Goal: Task Accomplishment & Management: Manage account settings

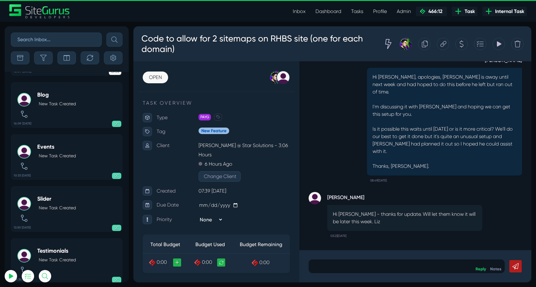
scroll to position [-2185, 0]
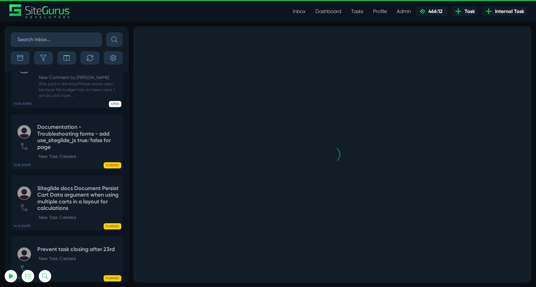
scroll to position [-1433, 0]
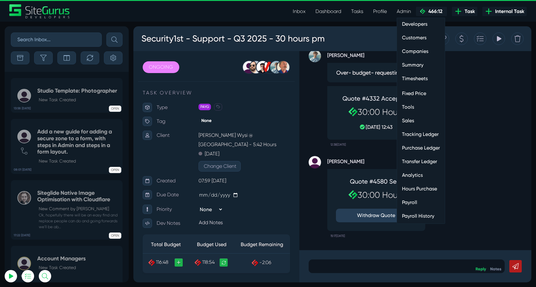
click at [417, 190] on link "Hours Purchase" at bounding box center [421, 189] width 48 height 12
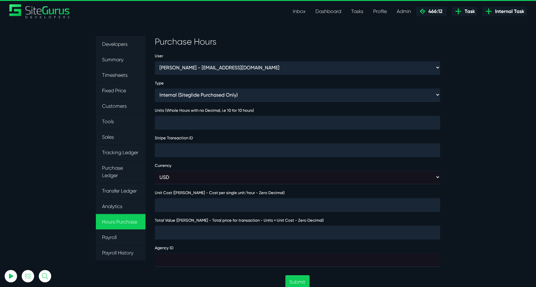
click at [265, 74] on form "User [PERSON_NAME] - [EMAIL_ADDRESS][DOMAIN_NAME] [PERSON_NAME] - [EMAIL_ADDRES…" at bounding box center [297, 277] width 285 height 451
click at [267, 69] on select "Aaron Barnes - enquiries@coupletandbarnes.co.uk Aaron Ekstrand - aaronekstrand@…" at bounding box center [297, 67] width 285 height 13
select select "368"
type input "1"
type input "4000"
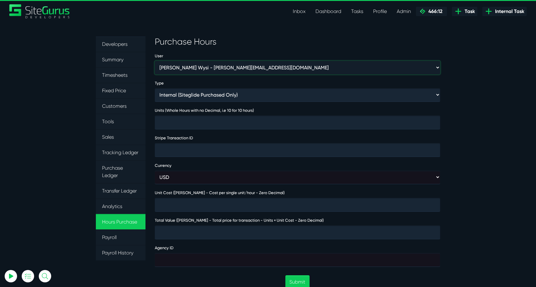
type input "4000"
type input "474032"
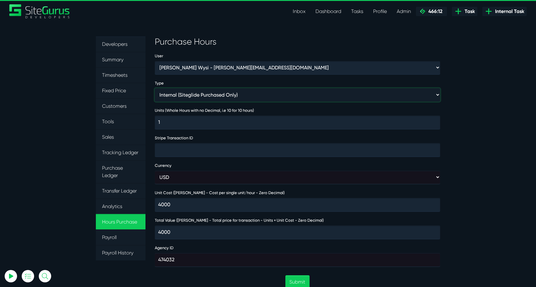
click at [229, 97] on select "Internal (Siteglide Purchased Only) Paid in Full (Ad-Hoc) Subscription (Subscri…" at bounding box center [297, 94] width 285 height 13
select select "INVOICE"
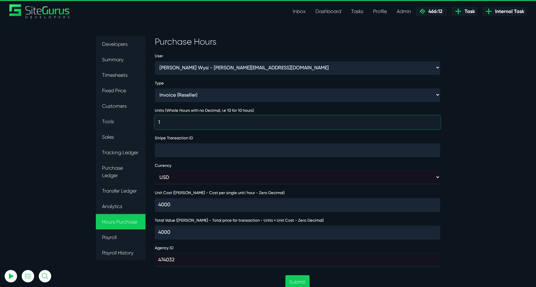
click at [202, 123] on input "1" at bounding box center [297, 123] width 285 height 14
type input "13"
type input "52000"
type input "130"
type input "520000"
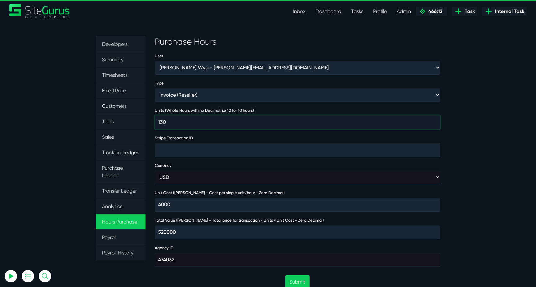
type input "30"
type input "120000"
type input "30"
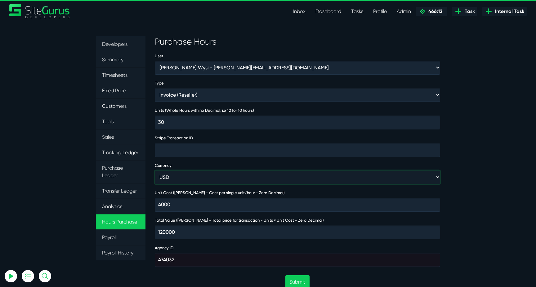
click at [223, 175] on select "USD GBP AUD" at bounding box center [297, 177] width 285 height 13
select select "gbp"
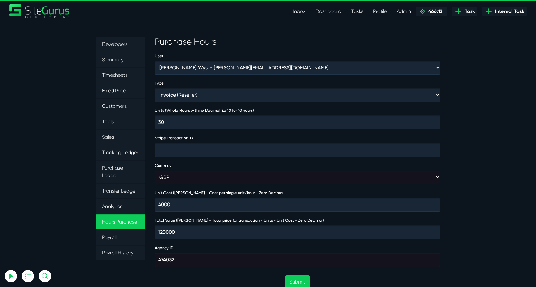
click at [449, 190] on section "Developers Summary Timesheets Fixed Price Customers Tools Sales Tracking Ledger…" at bounding box center [268, 272] width 536 height 501
click at [296, 279] on button "Submit" at bounding box center [297, 282] width 24 height 13
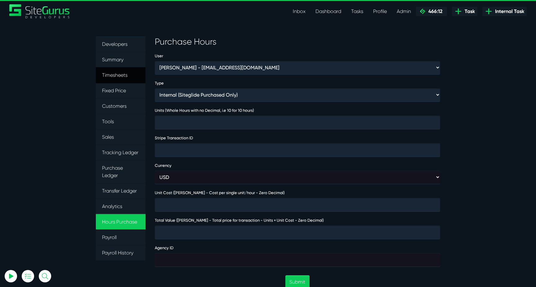
click at [115, 76] on link "Timesheets" at bounding box center [121, 75] width 50 height 16
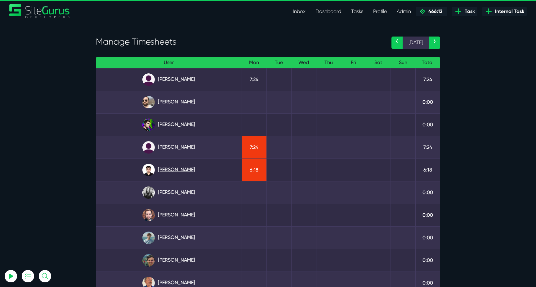
click at [179, 171] on link "[PERSON_NAME]" at bounding box center [169, 170] width 136 height 12
click at [182, 81] on link "Angel Dagondon" at bounding box center [169, 79] width 136 height 12
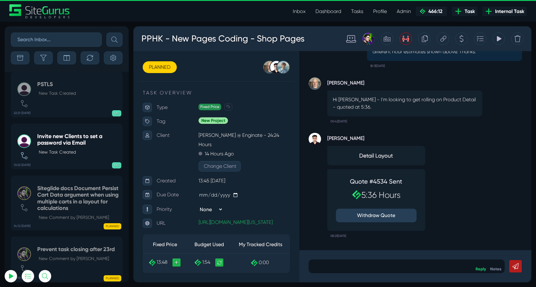
scroll to position [-24524, 0]
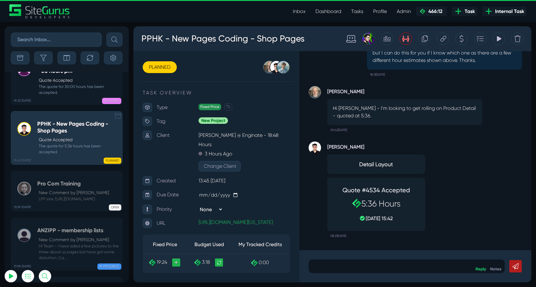
scroll to position [-24589, 0]
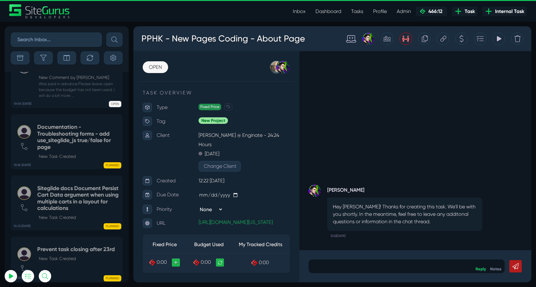
scroll to position [186, 0]
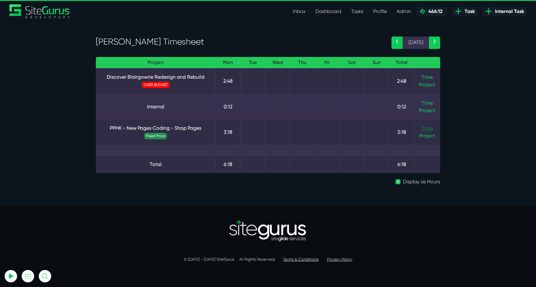
click at [430, 129] on link "Time" at bounding box center [426, 129] width 11 height 6
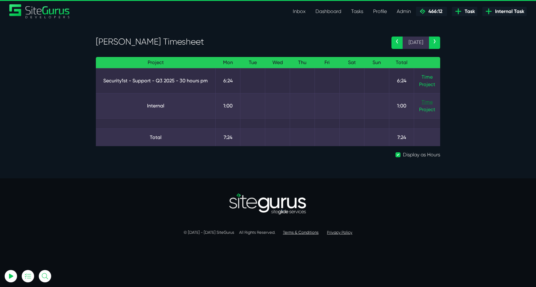
type input "luke@sitegurus.io"
click at [428, 102] on link "Time" at bounding box center [426, 102] width 11 height 6
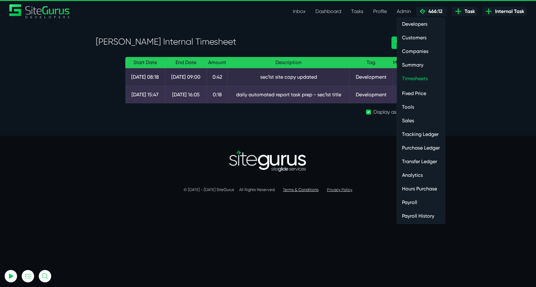
type input "[EMAIL_ADDRESS][DOMAIN_NAME]"
click at [415, 37] on link "Customers" at bounding box center [421, 38] width 48 height 12
click at [421, 81] on link "Timesheets" at bounding box center [421, 79] width 48 height 12
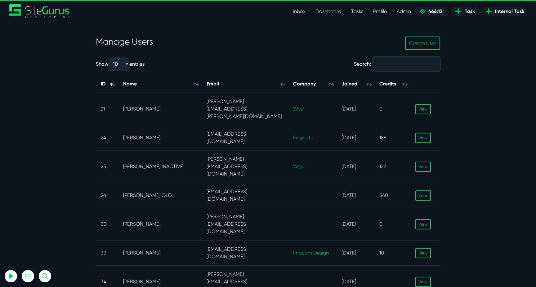
click at [400, 64] on input "Search:" at bounding box center [406, 64] width 67 height 14
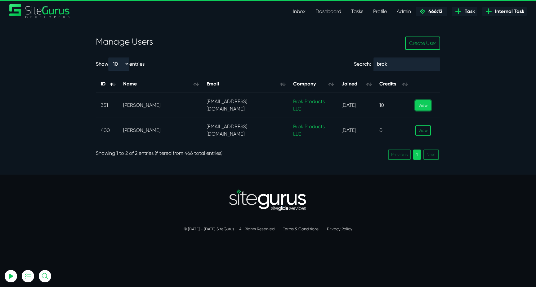
click at [420, 106] on link "View" at bounding box center [423, 105] width 16 height 10
click at [423, 131] on link "View" at bounding box center [423, 131] width 16 height 10
click at [419, 69] on input "brok" at bounding box center [406, 64] width 67 height 14
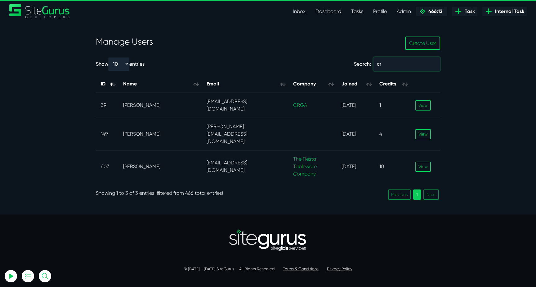
type input "c"
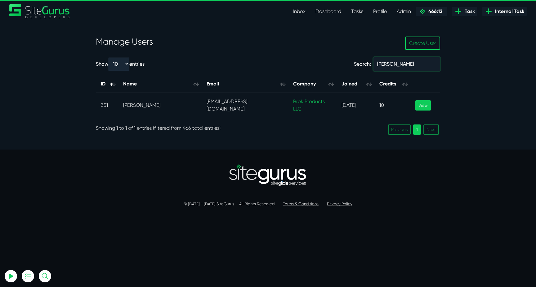
type input "francis"
click at [427, 104] on link "View" at bounding box center [423, 105] width 16 height 10
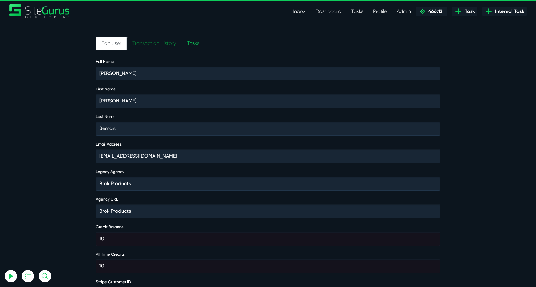
click at [169, 48] on link "Transaction History" at bounding box center [154, 44] width 55 height 14
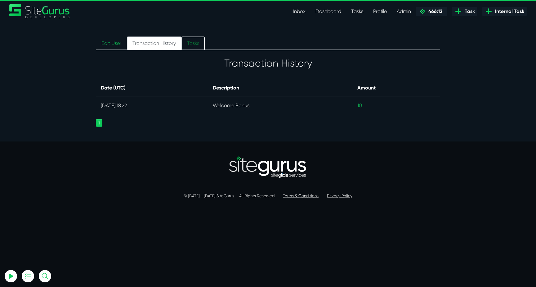
click at [189, 44] on link "Tasks" at bounding box center [192, 44] width 23 height 14
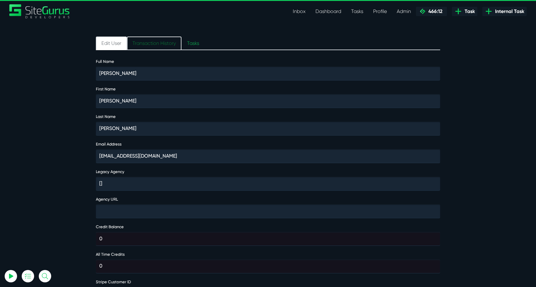
click at [174, 50] on link "Transaction History" at bounding box center [154, 44] width 55 height 14
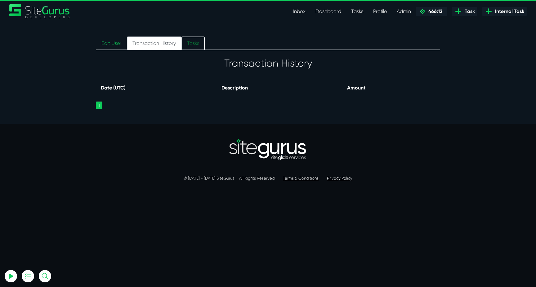
click at [189, 44] on link "Tasks" at bounding box center [192, 44] width 23 height 14
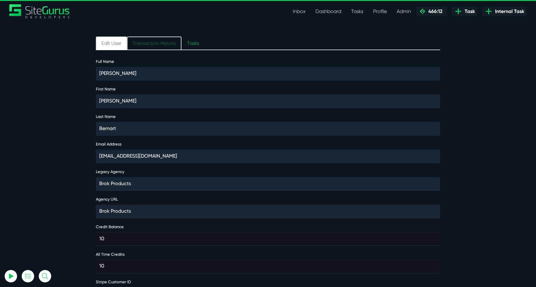
click at [165, 47] on link "Transaction History" at bounding box center [154, 44] width 55 height 14
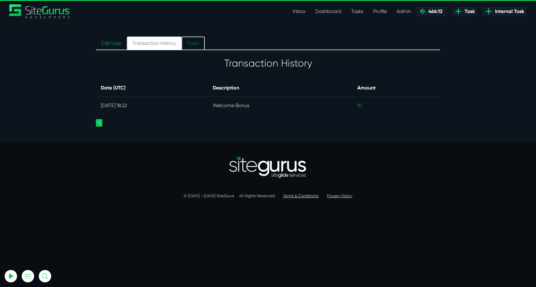
click at [187, 41] on link "Tasks" at bounding box center [192, 44] width 23 height 14
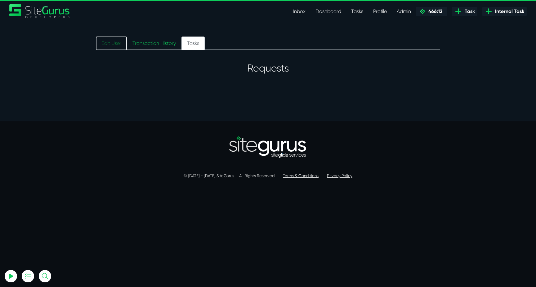
click at [116, 45] on link "Edit User" at bounding box center [111, 44] width 31 height 14
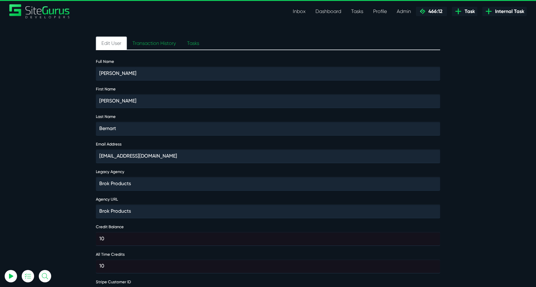
click at [300, 11] on link "Inbox" at bounding box center [299, 11] width 23 height 12
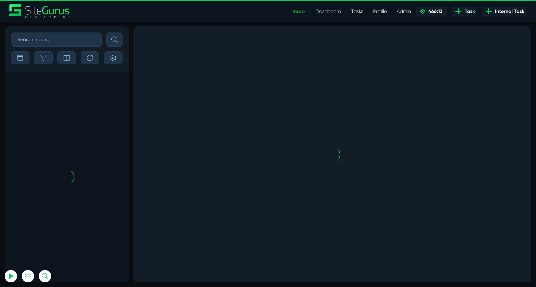
scroll to position [-1433, 0]
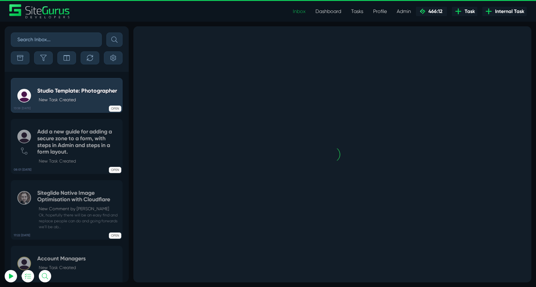
click at [46, 44] on input "text" at bounding box center [56, 40] width 91 height 14
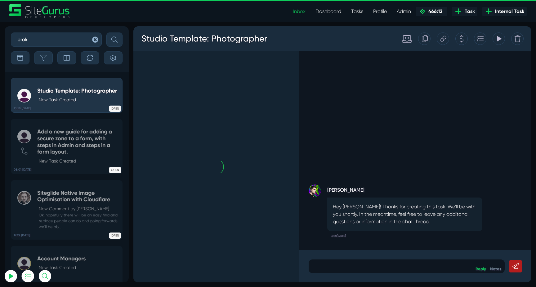
click at [106, 33] on button "submit" at bounding box center [114, 40] width 16 height 14
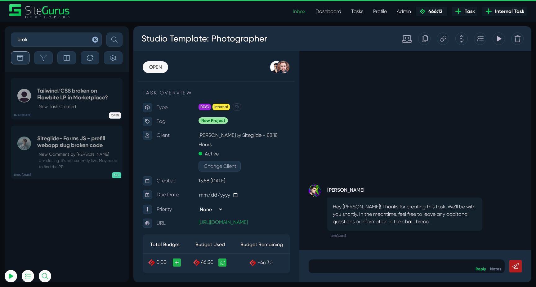
click at [28, 56] on button "button" at bounding box center [20, 57] width 19 height 13
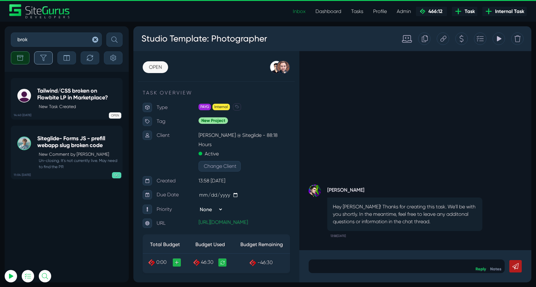
click at [36, 56] on button "button" at bounding box center [43, 57] width 19 height 13
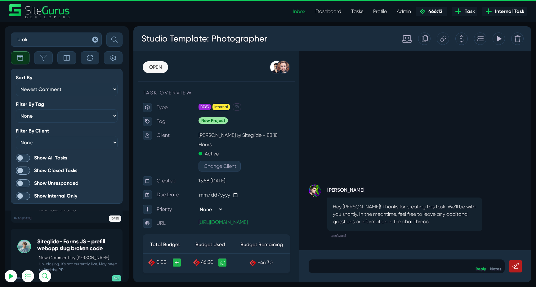
click at [22, 151] on form "Sort By Newest Comment Latest Activity Due Date Priority Name Filter By Tag Non…" at bounding box center [67, 136] width 112 height 135
click at [21, 155] on span at bounding box center [23, 158] width 14 height 8
click at [0, 0] on input "Show All Tasks" at bounding box center [0, 0] width 0 height 0
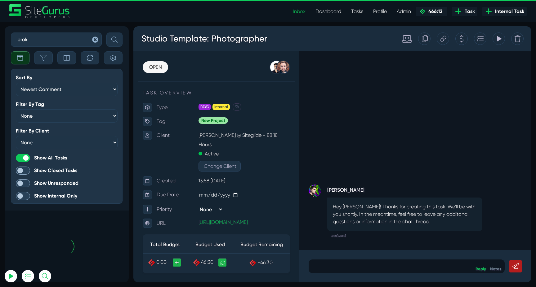
scroll to position [-140, 0]
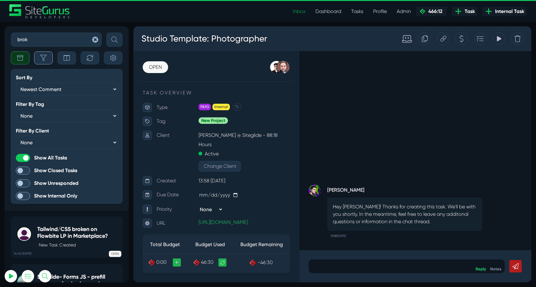
click at [46, 60] on icon "button" at bounding box center [43, 58] width 6 height 6
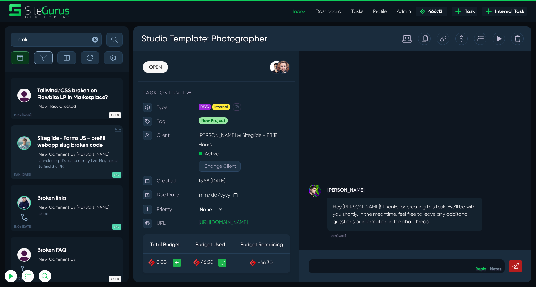
scroll to position [0, 0]
click at [58, 37] on input "brok" at bounding box center [56, 40] width 91 height 14
click at [106, 33] on button "submit" at bounding box center [114, 40] width 16 height 14
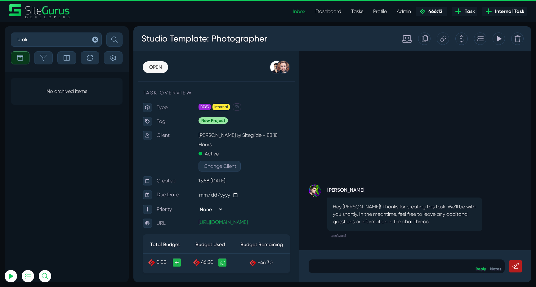
click at [106, 33] on button "submit" at bounding box center [114, 40] width 16 height 14
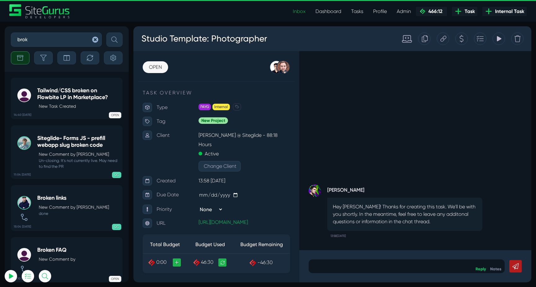
click at [20, 64] on div "brok Sort By Newest Comment Latest Activity Due Date Priority Name Filter By Ta…" at bounding box center [67, 49] width 124 height 46
click at [20, 60] on icon "button" at bounding box center [20, 58] width 6 height 6
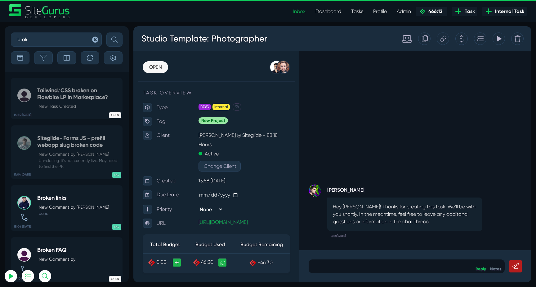
click at [53, 42] on input "brok" at bounding box center [56, 40] width 91 height 14
click at [106, 33] on button "submit" at bounding box center [114, 40] width 16 height 14
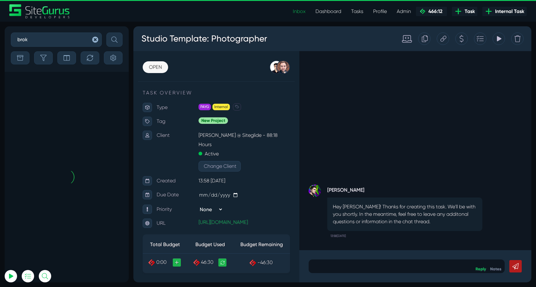
scroll to position [0, 0]
type input "brok"
click at [106, 33] on button "submit" at bounding box center [114, 40] width 16 height 14
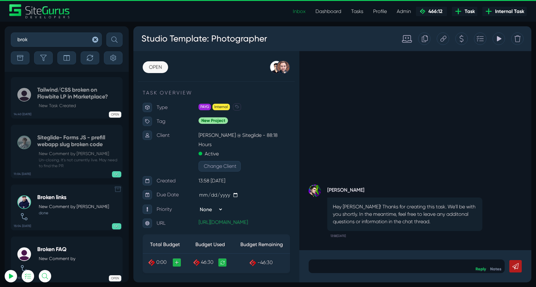
scroll to position [-1, 0]
click at [95, 40] on icon "button" at bounding box center [95, 40] width 6 height 6
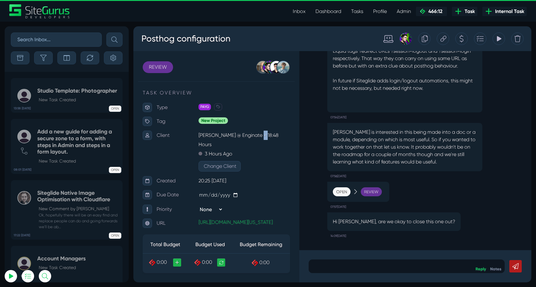
drag, startPoint x: 260, startPoint y: 136, endPoint x: 266, endPoint y: 136, distance: 5.9
click at [265, 136] on p "[PERSON_NAME] @ Enginate - 18:48 Hours" at bounding box center [243, 140] width 91 height 19
click at [266, 136] on p "[PERSON_NAME] @ Enginate - 18:48 Hours" at bounding box center [243, 140] width 91 height 19
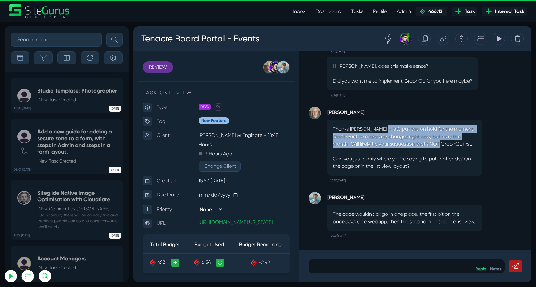
drag, startPoint x: 377, startPoint y: 131, endPoint x: 437, endPoint y: 144, distance: 61.4
click at [437, 144] on p "Thanks [PERSON_NAME] - let's put this on hold for the moment. Don't want to mak…" at bounding box center [405, 148] width 144 height 45
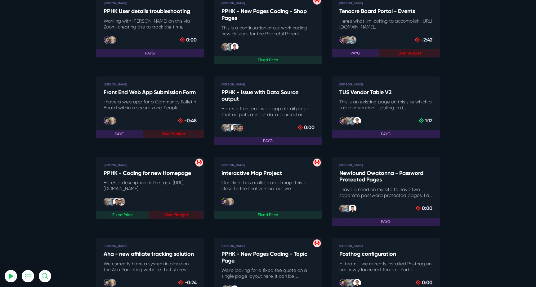
scroll to position [100, 0]
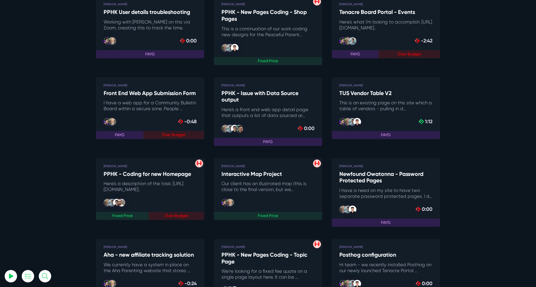
click at [252, 174] on h5 "Interactive Map Project" at bounding box center [267, 174] width 93 height 7
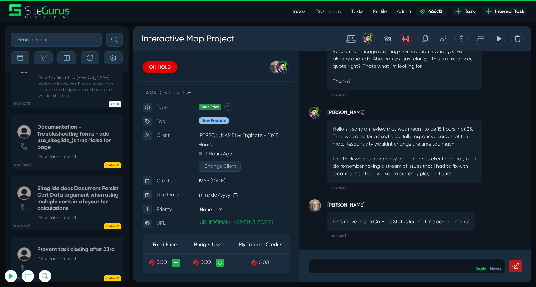
scroll to position [-1433, 0]
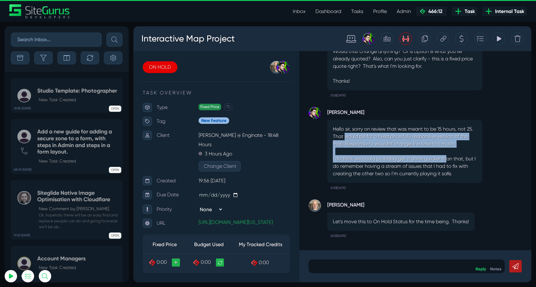
drag, startPoint x: 345, startPoint y: 138, endPoint x: 447, endPoint y: 158, distance: 104.0
click at [447, 158] on div "Hello sir, sorry on review that was meant to be 15 hours, not 25. That would be…" at bounding box center [404, 151] width 155 height 63
click at [447, 158] on p "I do think we could probably get it done quicker than that, but I do remember h…" at bounding box center [405, 166] width 144 height 22
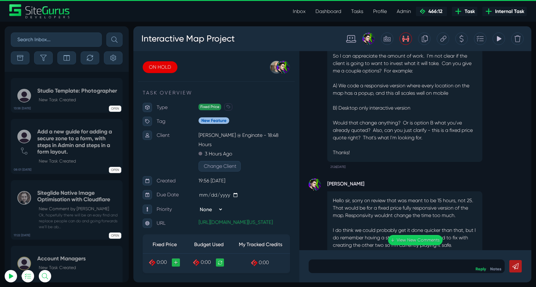
scroll to position [0, 0]
